Goal: Navigation & Orientation: Understand site structure

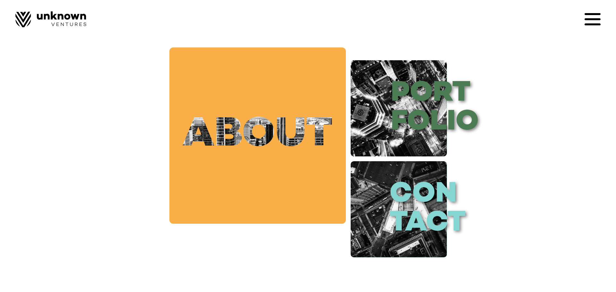
click at [268, 124] on link "about" at bounding box center [257, 135] width 176 height 176
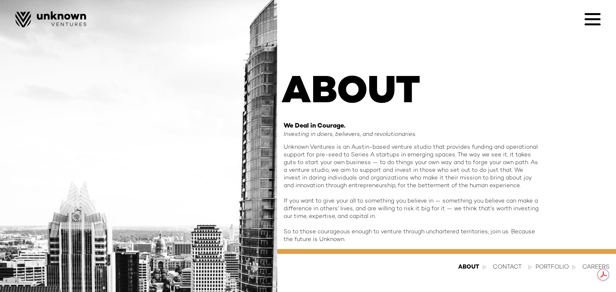
click at [601, 20] on div "About contact Portfolio blog Careers Designed by Sangfroid!" at bounding box center [308, 13] width 616 height 27
click at [595, 24] on icon at bounding box center [593, 24] width 16 height 2
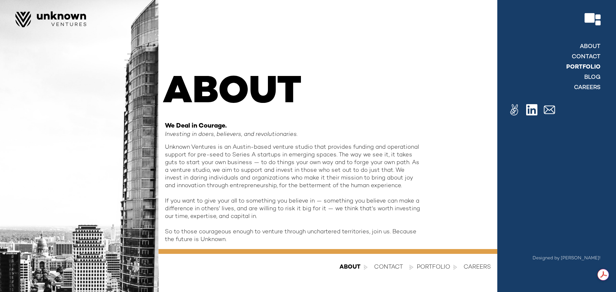
click at [576, 68] on link "Portfolio" at bounding box center [583, 68] width 34 height 8
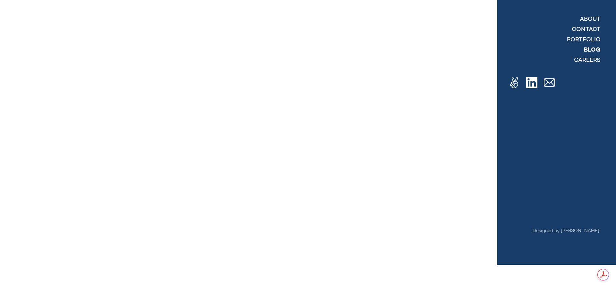
click at [587, 49] on link "blog" at bounding box center [592, 51] width 17 height 8
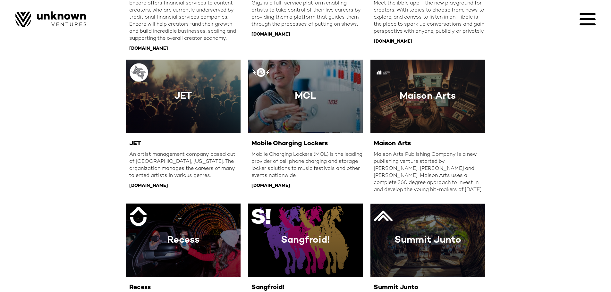
scroll to position [458, 0]
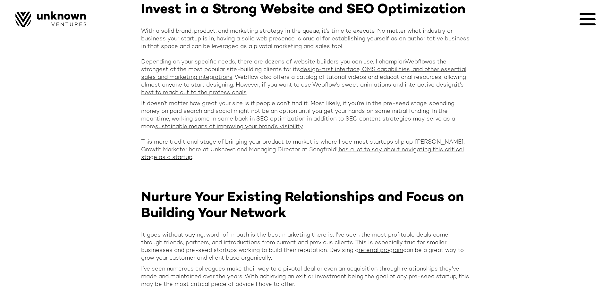
scroll to position [1422, 0]
